Goal: Find specific page/section: Find specific page/section

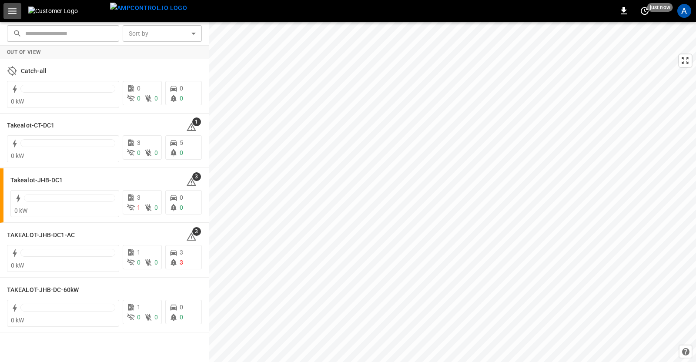
click at [12, 10] on icon "button" at bounding box center [12, 11] width 11 height 11
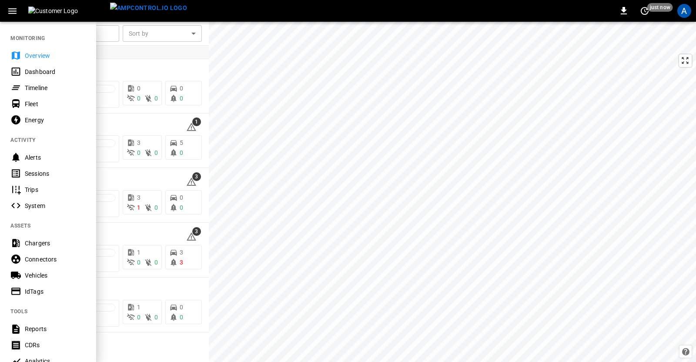
click at [253, 90] on div at bounding box center [348, 181] width 696 height 362
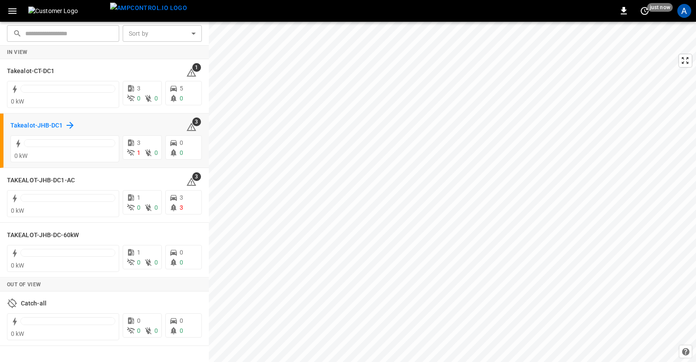
click at [39, 126] on h6 "Takealot-JHB-DC1" at bounding box center [36, 126] width 53 height 10
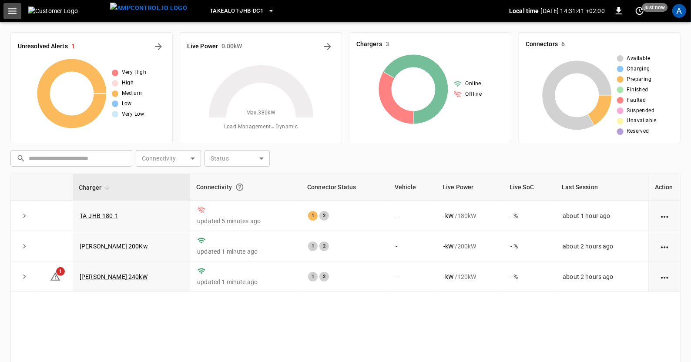
click at [7, 8] on icon "button" at bounding box center [12, 11] width 11 height 11
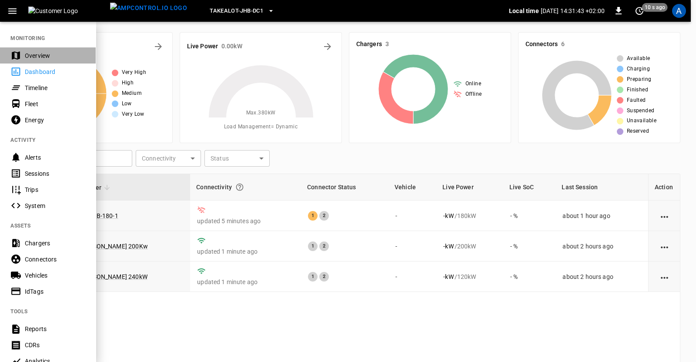
click at [36, 51] on div "Overview" at bounding box center [55, 55] width 60 height 9
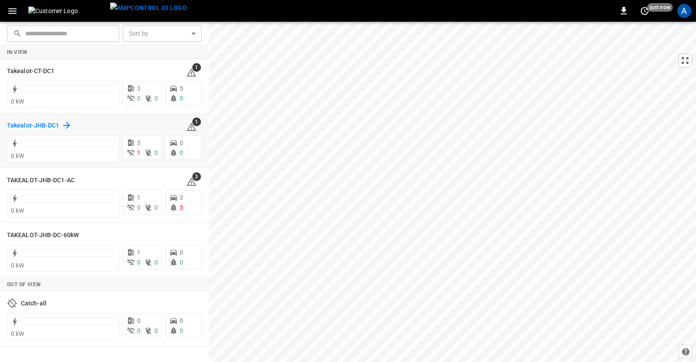
click at [46, 126] on h6 "Takealot-JHB-DC1" at bounding box center [33, 126] width 53 height 10
